Goal: Information Seeking & Learning: Learn about a topic

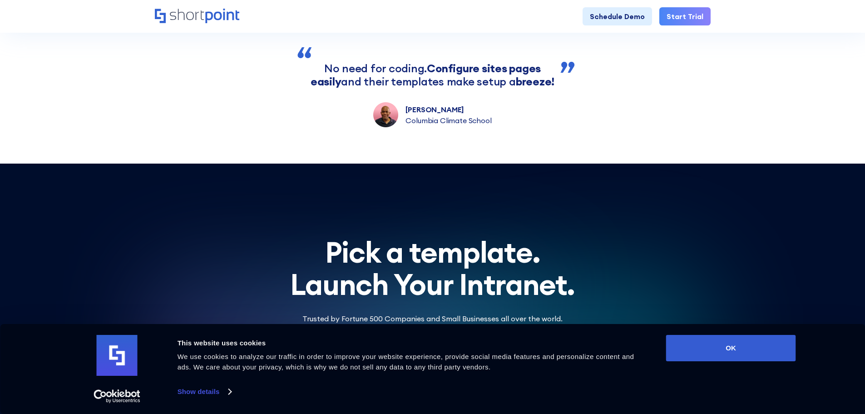
scroll to position [2706, 0]
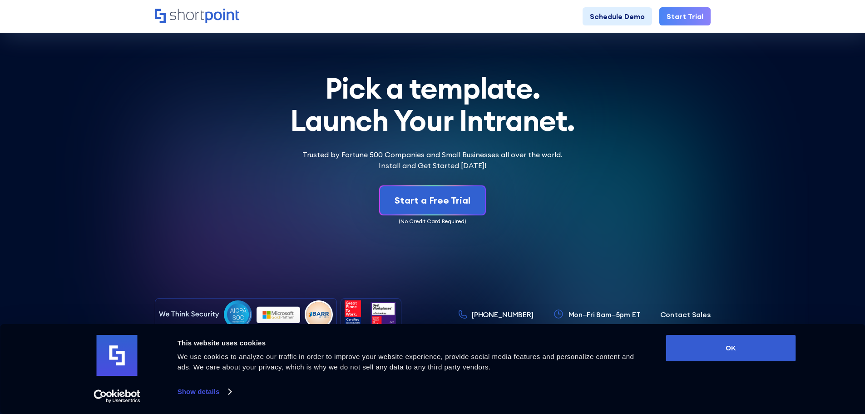
drag, startPoint x: 750, startPoint y: 342, endPoint x: 708, endPoint y: 264, distance: 88.2
click at [750, 342] on button "OK" at bounding box center [731, 348] width 130 height 26
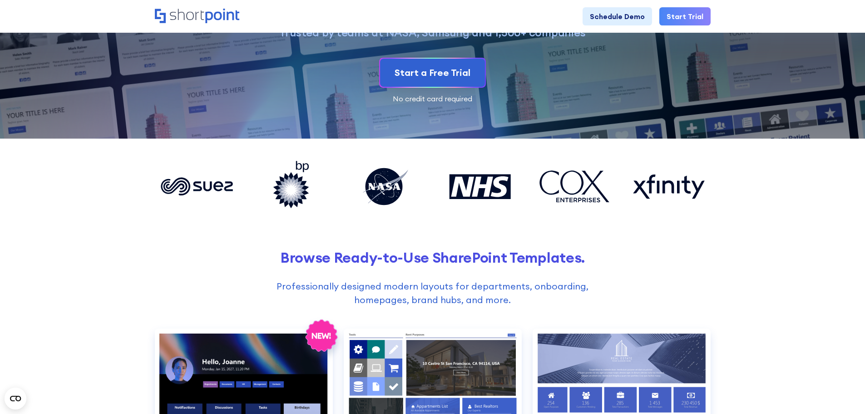
scroll to position [136, 0]
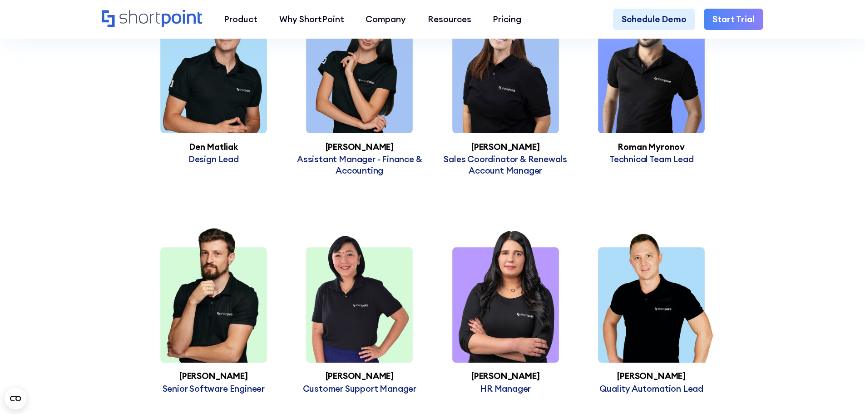
scroll to position [2632, 0]
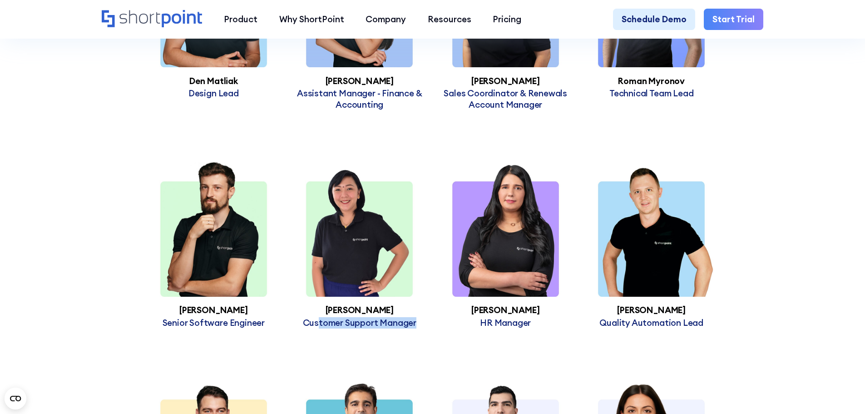
drag, startPoint x: 318, startPoint y: 330, endPoint x: 417, endPoint y: 326, distance: 99.0
click at [417, 326] on p "Customer Support Manager" at bounding box center [359, 322] width 146 height 11
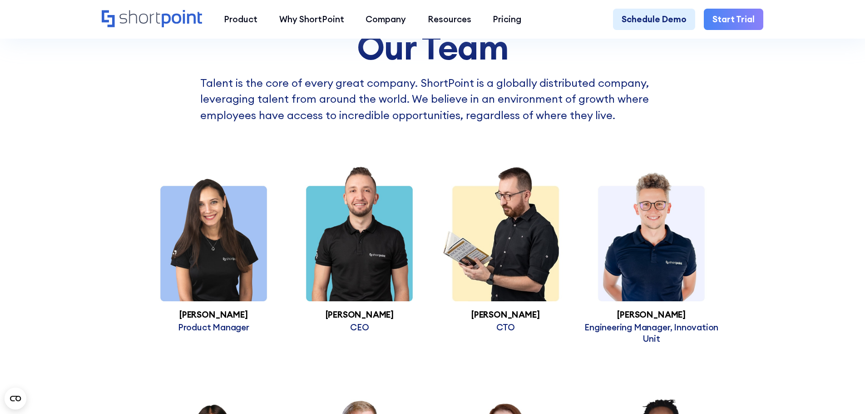
scroll to position [2042, 0]
